Goal: Task Accomplishment & Management: Manage account settings

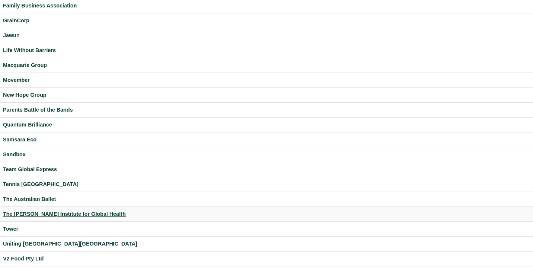
scroll to position [173, 0]
click at [12, 227] on div "Tower" at bounding box center [266, 228] width 527 height 9
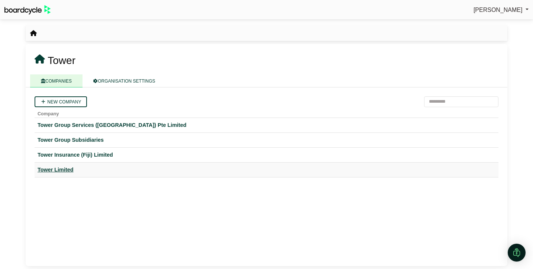
click at [68, 168] on div "Tower Limited" at bounding box center [267, 170] width 458 height 9
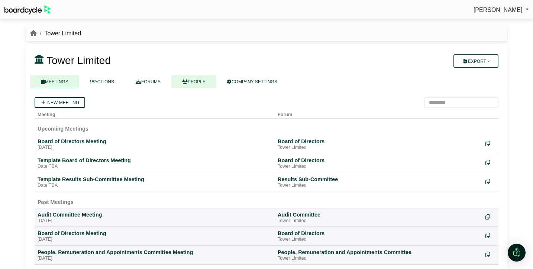
click at [188, 81] on icon at bounding box center [185, 82] width 6 height 4
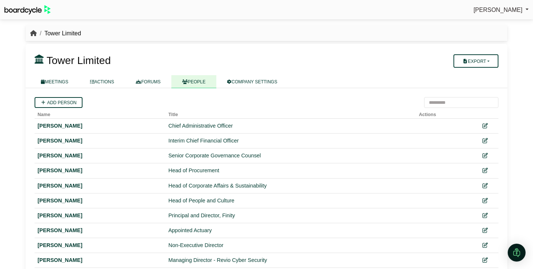
click at [34, 34] on icon "breadcrumb" at bounding box center [33, 33] width 7 height 6
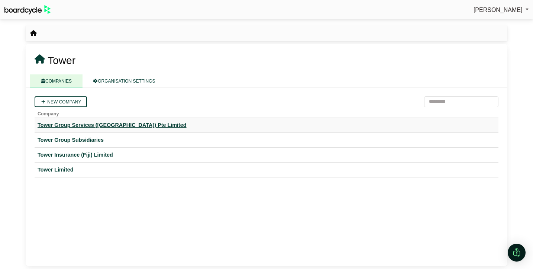
click at [65, 125] on div "Tower Group Services ([GEOGRAPHIC_DATA]) Pte Limited" at bounding box center [267, 125] width 458 height 9
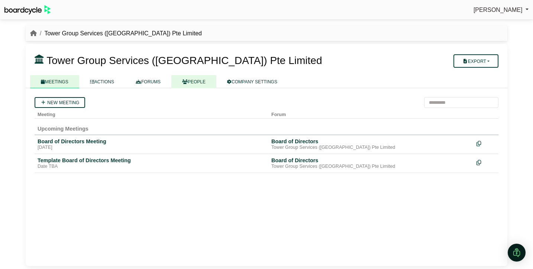
click at [198, 86] on link "PEOPLE" at bounding box center [193, 81] width 45 height 13
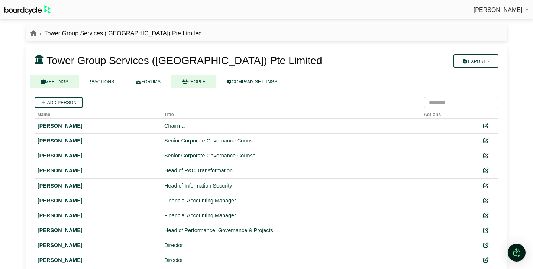
click at [62, 85] on link "MEETINGS" at bounding box center [54, 81] width 49 height 13
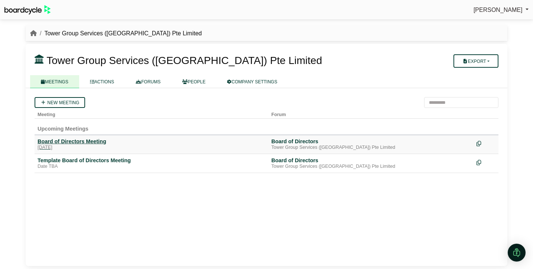
click at [63, 141] on div "Board of Directors Meeting" at bounding box center [152, 141] width 228 height 7
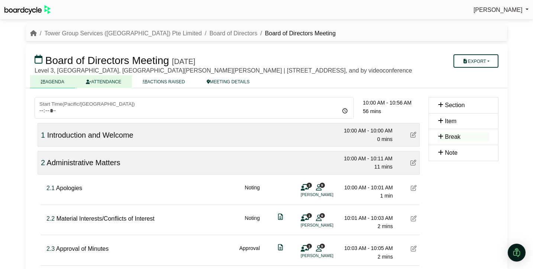
click at [113, 83] on link "ATTENDANCE" at bounding box center [103, 81] width 57 height 13
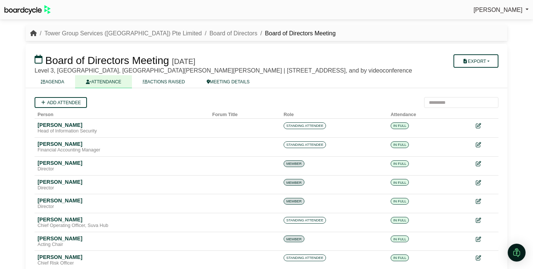
click at [34, 33] on icon "breadcrumb" at bounding box center [33, 33] width 7 height 6
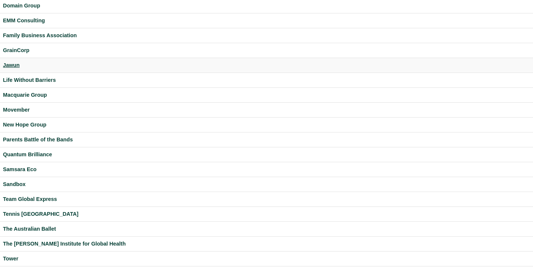
scroll to position [220, 0]
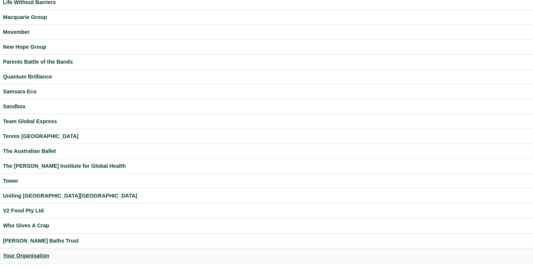
click at [34, 254] on div "Your Organisation" at bounding box center [266, 255] width 527 height 9
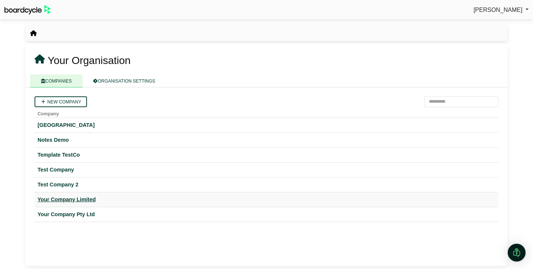
click at [81, 199] on div "Your Company Limited" at bounding box center [267, 199] width 458 height 9
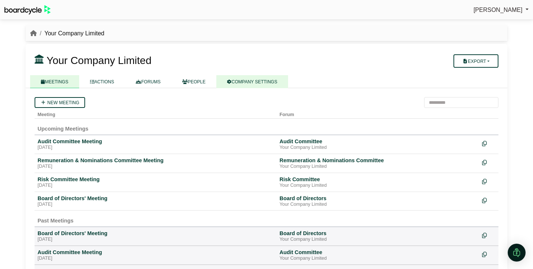
click at [260, 85] on link "COMPANY SETTINGS" at bounding box center [252, 81] width 72 height 13
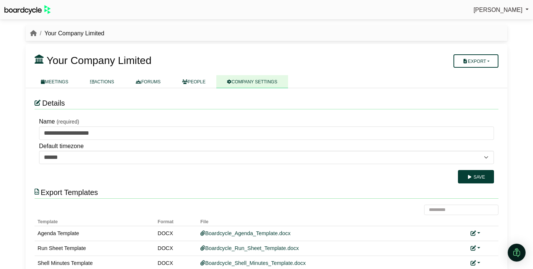
scroll to position [35, 0]
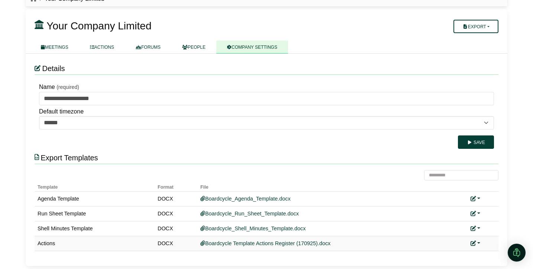
click at [479, 244] on link at bounding box center [476, 243] width 10 height 6
click at [461, 219] on link "Replace custom template" at bounding box center [443, 218] width 76 height 14
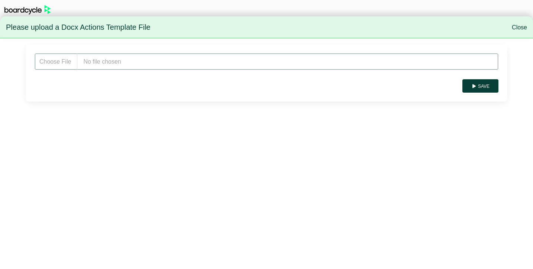
click at [115, 61] on input "file" at bounding box center [267, 61] width 464 height 17
type input "**********"
click at [489, 89] on button "Save" at bounding box center [481, 85] width 36 height 13
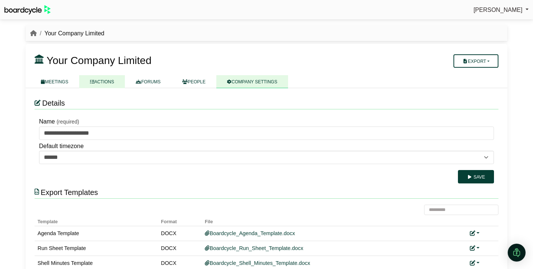
click at [106, 84] on link "ACTIONS" at bounding box center [102, 81] width 46 height 13
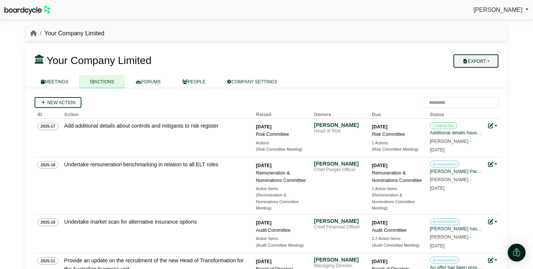
click at [495, 60] on button "Export" at bounding box center [476, 60] width 45 height 13
click at [488, 75] on link "Company Actions" at bounding box center [481, 73] width 60 height 11
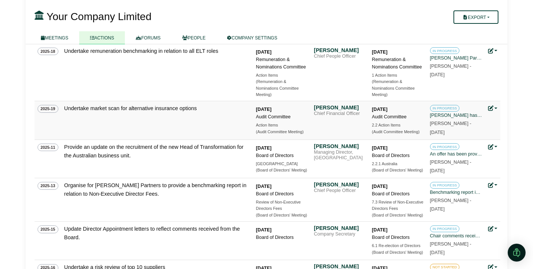
scroll to position [145, 0]
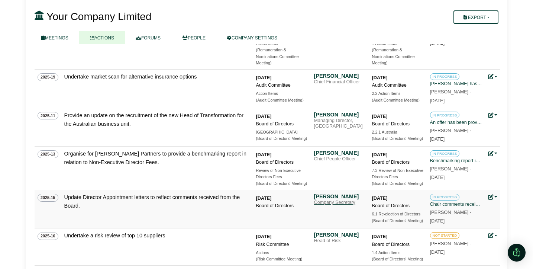
click at [341, 199] on div "Cormac McLaggen" at bounding box center [340, 196] width 52 height 7
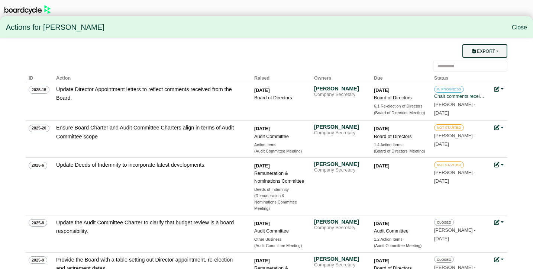
click at [489, 46] on button "Export" at bounding box center [485, 50] width 45 height 13
click at [487, 63] on link "Owner Actions" at bounding box center [490, 65] width 60 height 14
click at [524, 26] on link "Close" at bounding box center [519, 27] width 15 height 6
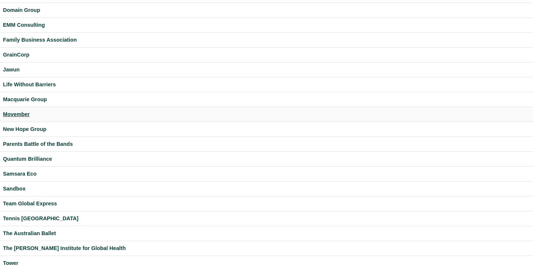
scroll to position [137, 0]
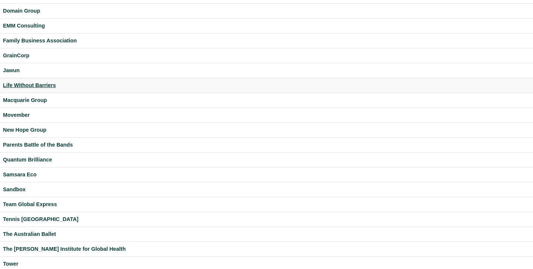
click at [36, 87] on div "Life Without Barriers" at bounding box center [266, 85] width 527 height 9
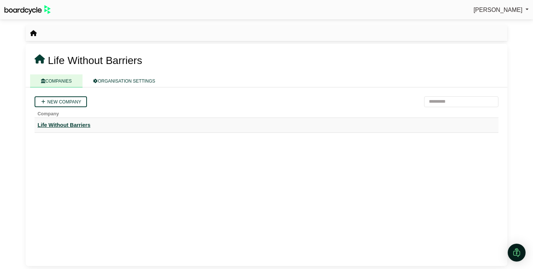
click at [83, 124] on div "Life Without Barriers" at bounding box center [267, 125] width 458 height 9
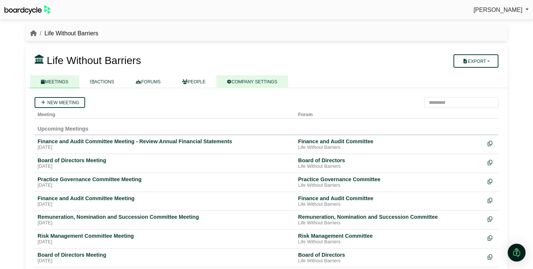
click at [245, 81] on link "COMPANY SETTINGS" at bounding box center [252, 81] width 72 height 13
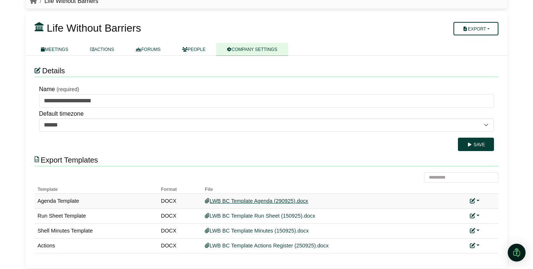
scroll to position [35, 0]
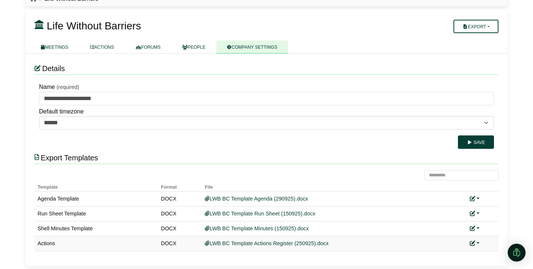
click at [478, 243] on link at bounding box center [475, 243] width 10 height 6
click at [452, 216] on link "Replace custom template" at bounding box center [442, 218] width 76 height 14
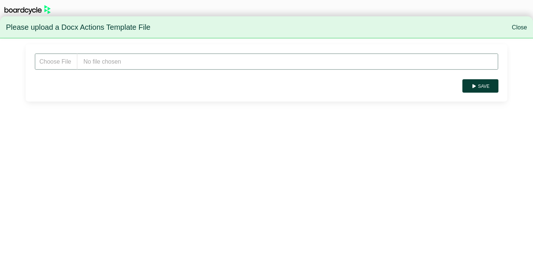
click at [162, 66] on input "file" at bounding box center [267, 61] width 464 height 17
type input "**********"
click at [483, 85] on button "Save" at bounding box center [481, 85] width 36 height 13
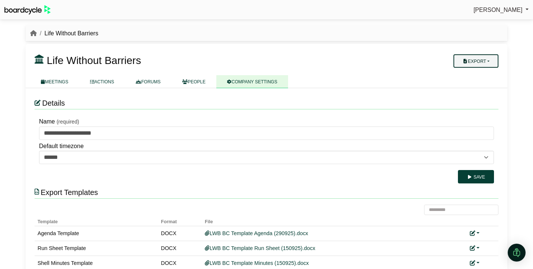
click at [489, 62] on button "Export" at bounding box center [476, 60] width 45 height 13
click at [488, 76] on link "Company Actions" at bounding box center [481, 73] width 60 height 11
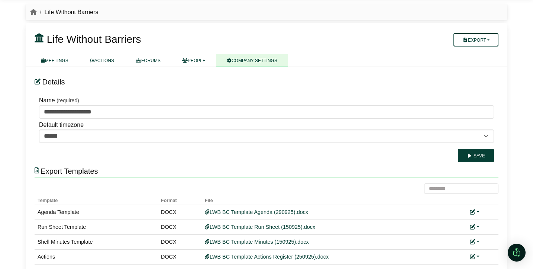
scroll to position [22, 0]
click at [109, 61] on link "ACTIONS" at bounding box center [102, 60] width 46 height 13
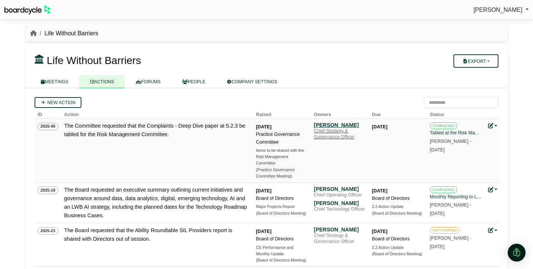
click at [326, 124] on div "[PERSON_NAME]" at bounding box center [340, 125] width 52 height 7
click at [33, 34] on icon "breadcrumb" at bounding box center [33, 33] width 7 height 6
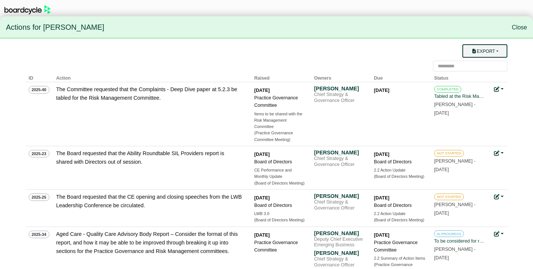
click at [493, 47] on button "Export" at bounding box center [485, 50] width 45 height 13
click at [488, 63] on link "Owner Actions" at bounding box center [490, 65] width 60 height 14
click at [517, 28] on link "Close" at bounding box center [519, 27] width 15 height 6
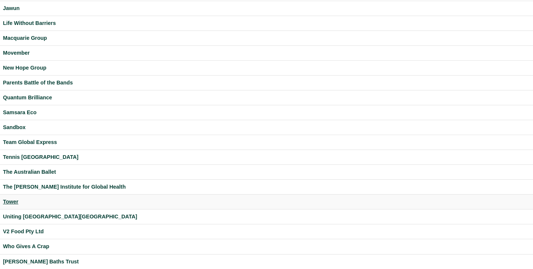
scroll to position [220, 0]
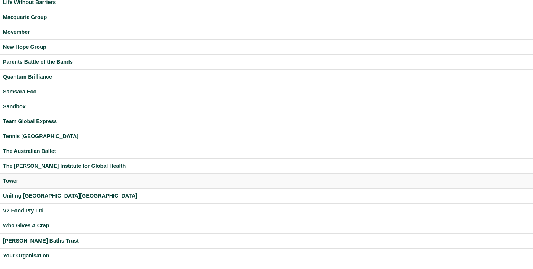
click at [14, 182] on div "Tower" at bounding box center [266, 181] width 527 height 9
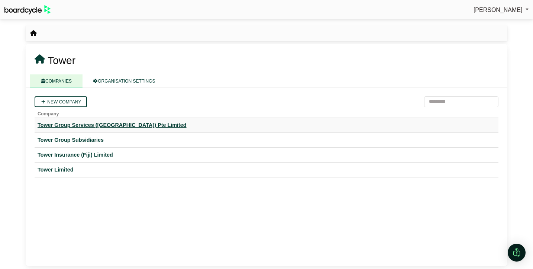
click at [73, 126] on div "Tower Group Services ([GEOGRAPHIC_DATA]) Pte Limited" at bounding box center [267, 125] width 458 height 9
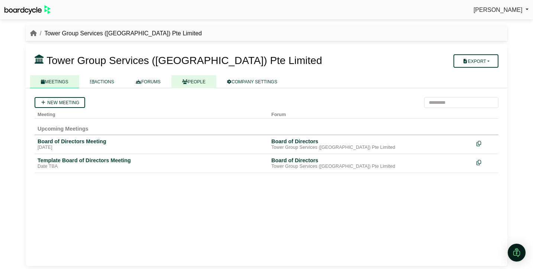
click at [198, 80] on link "PEOPLE" at bounding box center [193, 81] width 45 height 13
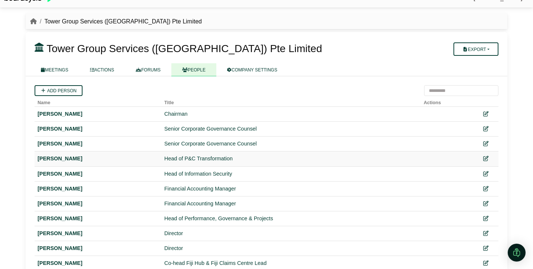
scroll to position [20, 0]
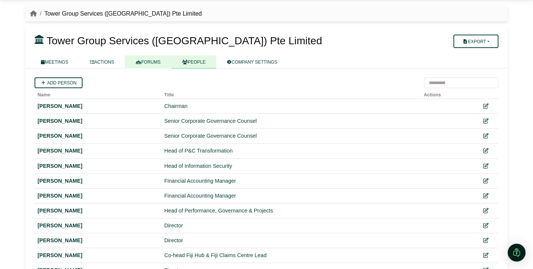
click at [154, 63] on link "FORUMS" at bounding box center [148, 61] width 46 height 13
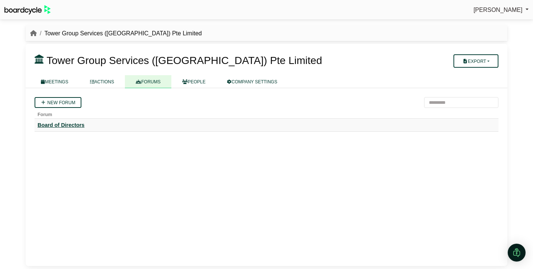
click at [58, 126] on div "Board of Directors" at bounding box center [267, 125] width 458 height 7
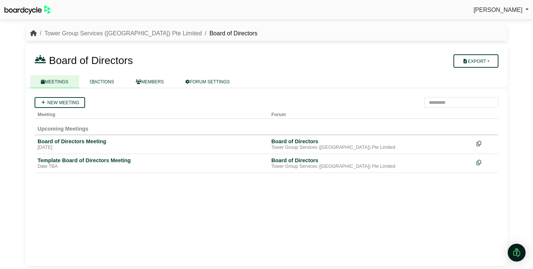
click at [36, 31] on icon "breadcrumb" at bounding box center [33, 33] width 7 height 6
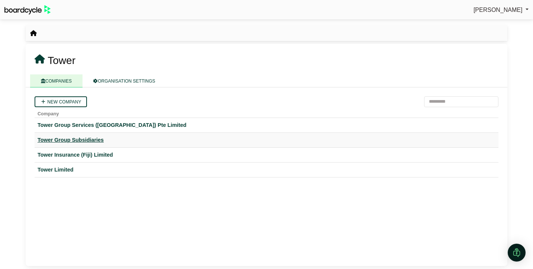
click at [78, 141] on div "Tower Group Subsidiaries" at bounding box center [267, 140] width 458 height 9
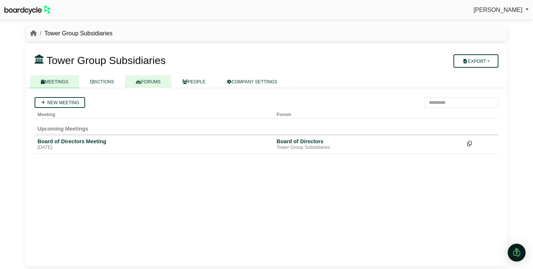
click at [158, 83] on link "FORUMS" at bounding box center [148, 81] width 46 height 13
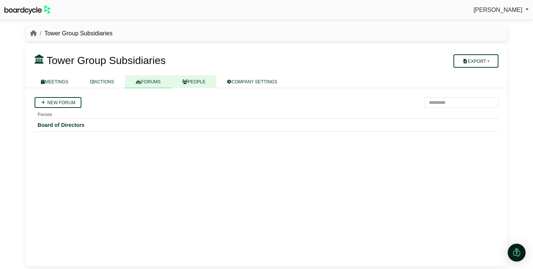
click at [205, 82] on link "PEOPLE" at bounding box center [193, 81] width 45 height 13
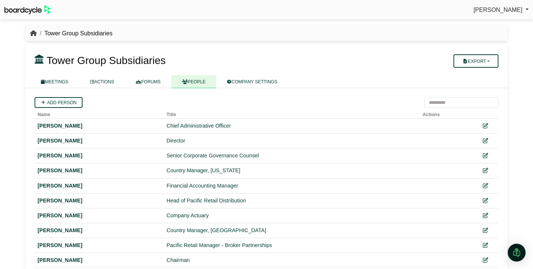
click at [34, 33] on icon "breadcrumb" at bounding box center [33, 33] width 7 height 6
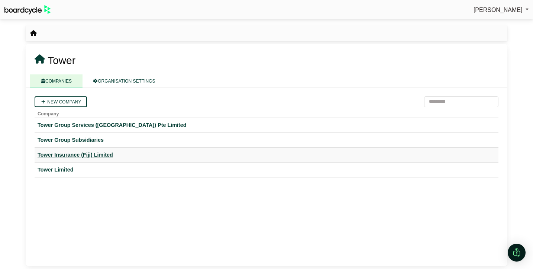
click at [71, 152] on div "Tower Insurance (Fiji) Limited" at bounding box center [267, 155] width 458 height 9
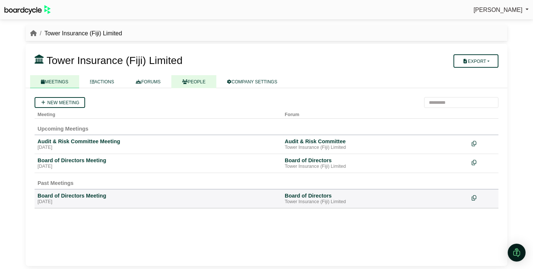
click at [201, 86] on link "PEOPLE" at bounding box center [193, 81] width 45 height 13
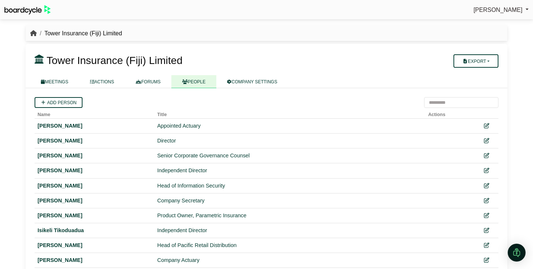
click at [31, 32] on icon "breadcrumb" at bounding box center [33, 33] width 7 height 6
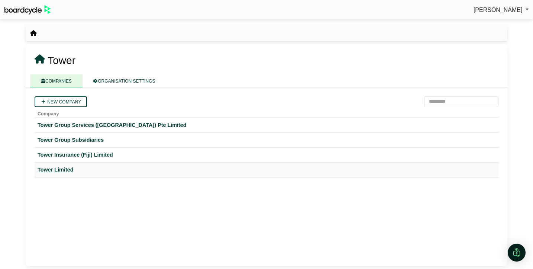
click at [61, 170] on div "Tower Limited" at bounding box center [267, 170] width 458 height 9
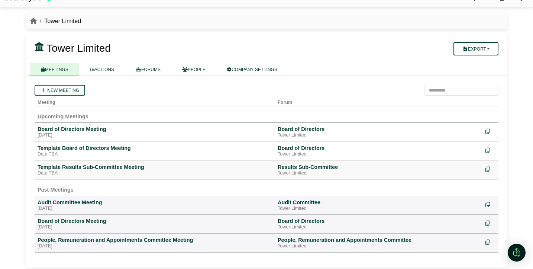
scroll to position [14, 0]
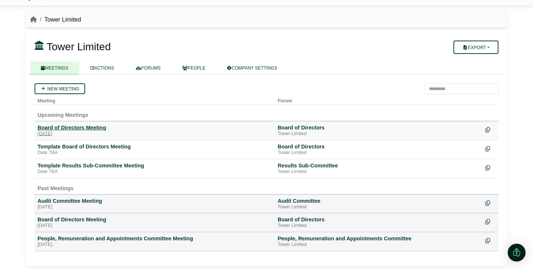
click at [83, 131] on div "Board of Directors Meeting" at bounding box center [155, 127] width 234 height 7
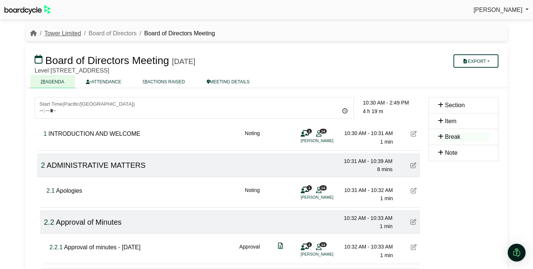
click at [66, 33] on link "Tower Limited" at bounding box center [62, 33] width 37 height 6
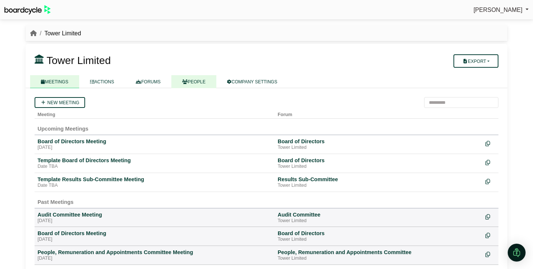
click at [194, 83] on link "PEOPLE" at bounding box center [193, 81] width 45 height 13
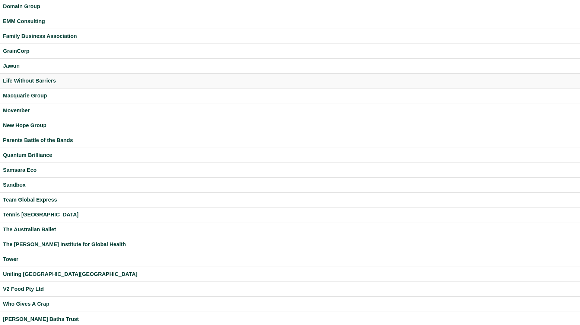
scroll to position [164, 0]
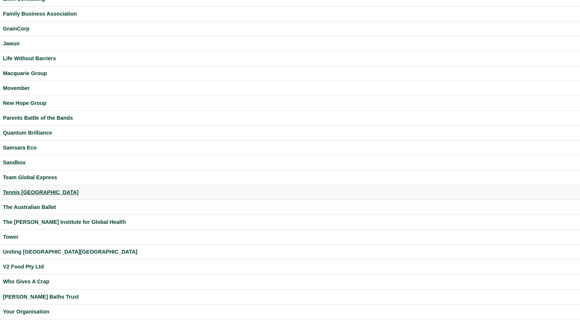
click at [27, 190] on div "Tennis [GEOGRAPHIC_DATA]" at bounding box center [290, 192] width 574 height 9
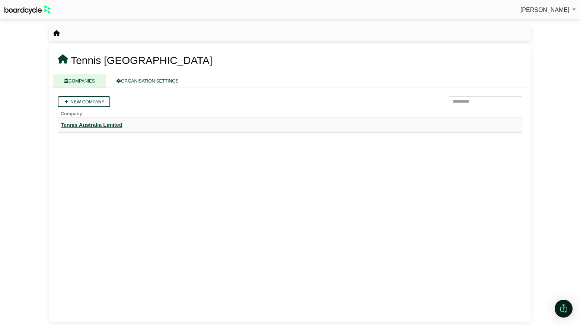
click at [111, 127] on div "Tennis Australia Limited" at bounding box center [290, 125] width 458 height 9
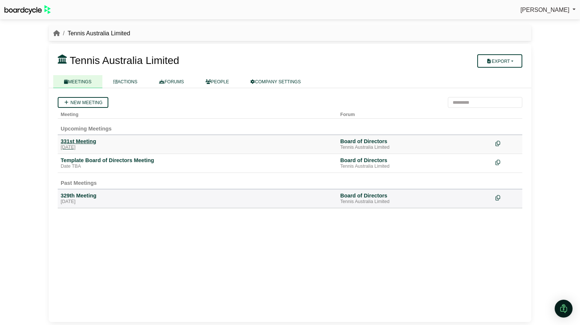
click at [78, 141] on div "331st Meeting" at bounding box center [197, 141] width 273 height 7
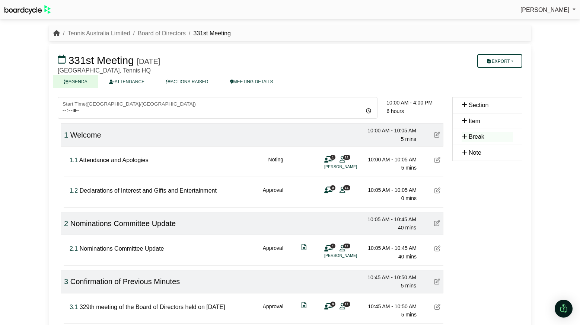
click at [56, 32] on icon "breadcrumb" at bounding box center [56, 33] width 7 height 6
